Goal: Task Accomplishment & Management: Manage account settings

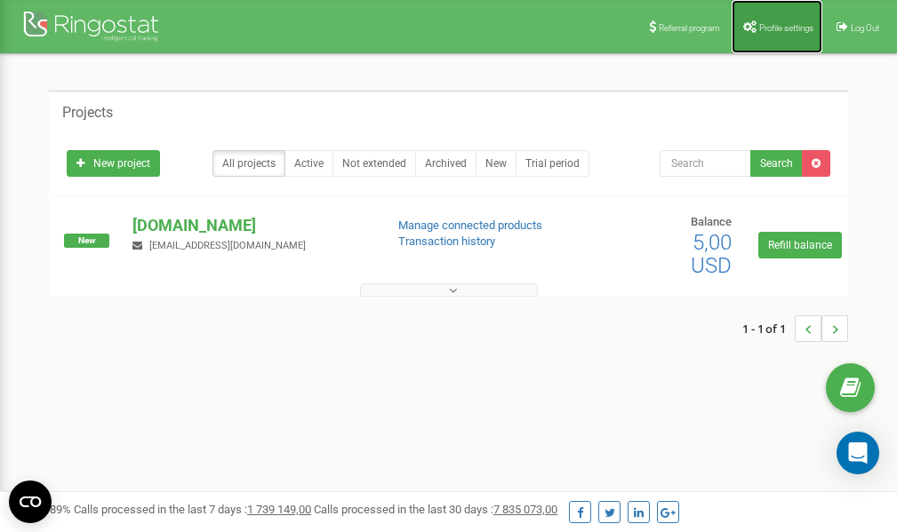
click at [763, 19] on link "Profile settings" at bounding box center [777, 26] width 91 height 53
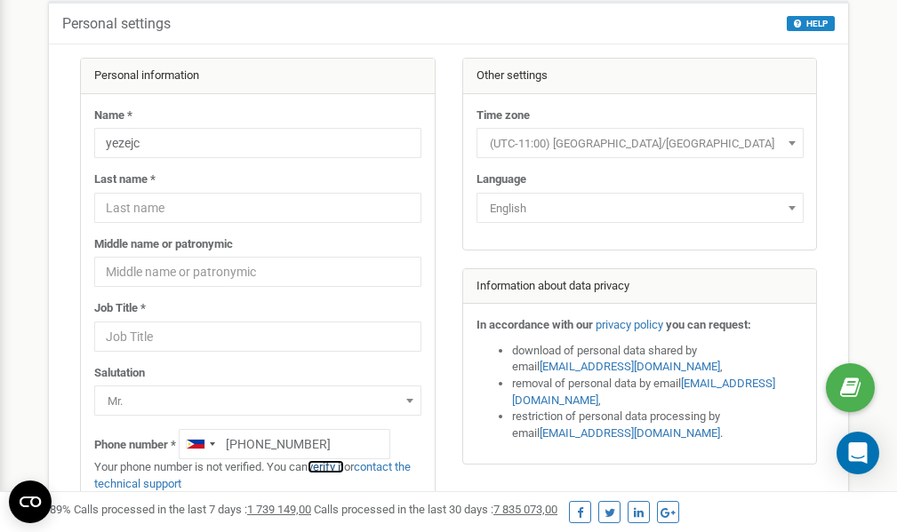
click at [339, 464] on link "verify it" at bounding box center [326, 466] width 36 height 13
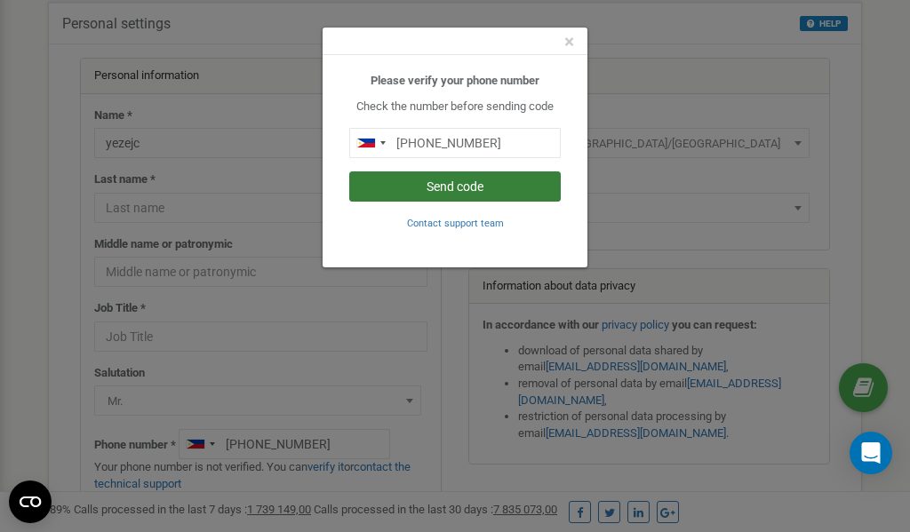
click at [484, 187] on button "Send code" at bounding box center [455, 187] width 212 height 30
